Goal: Navigation & Orientation: Find specific page/section

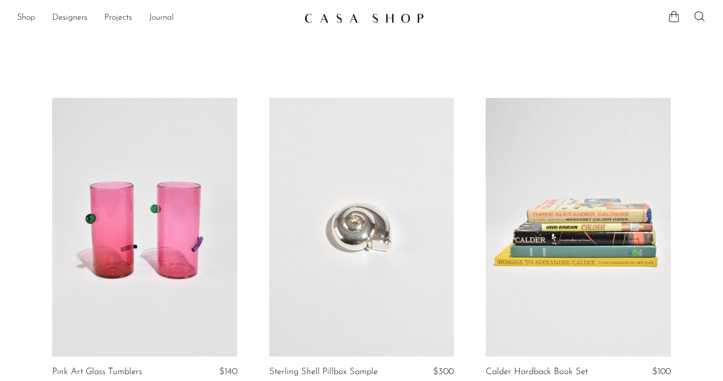
click at [370, 16] on img at bounding box center [364, 18] width 120 height 11
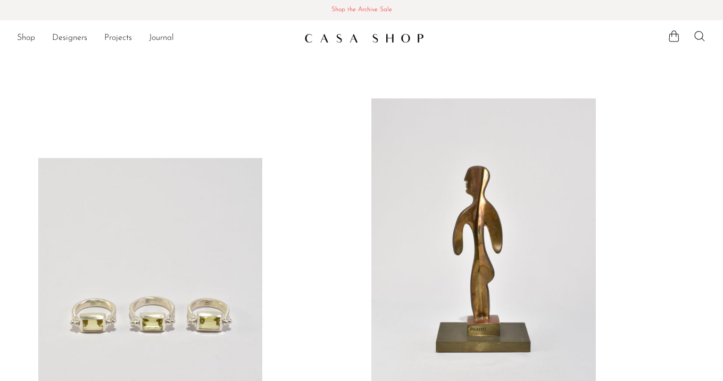
click at [370, 16] on link "Shop the Archive Sale Shop the Archive Sale" at bounding box center [361, 10] width 723 height 20
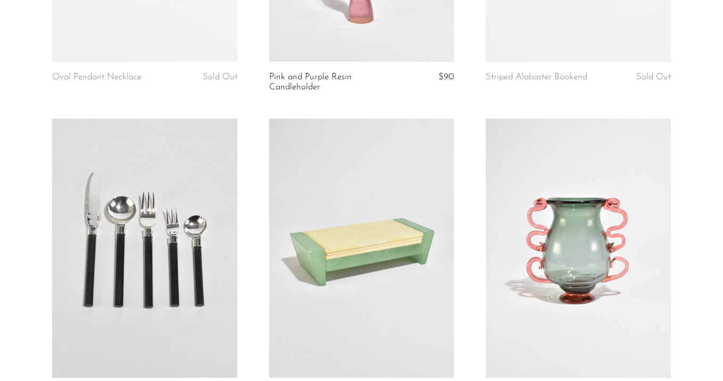
scroll to position [711, 0]
